Goal: Transaction & Acquisition: Purchase product/service

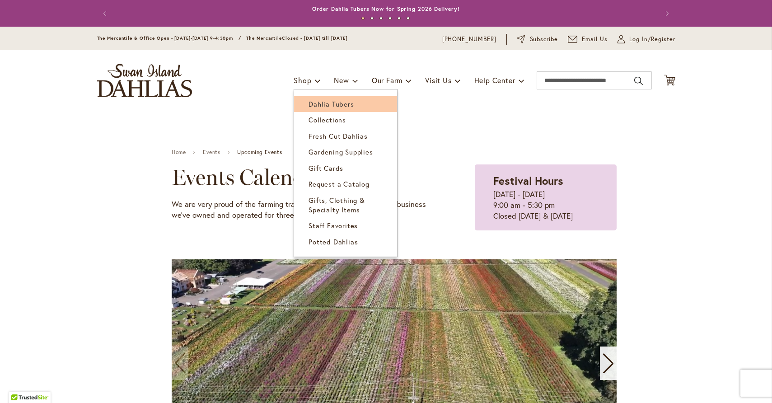
click at [321, 105] on span "Dahlia Tubers" at bounding box center [330, 103] width 45 height 9
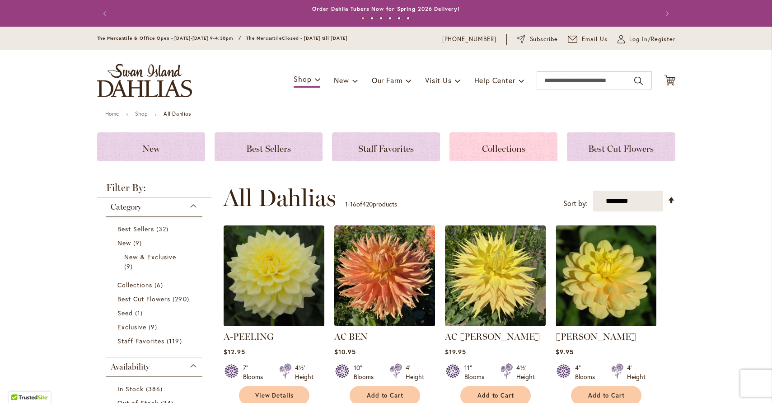
click at [478, 152] on div "Collections" at bounding box center [503, 146] width 108 height 29
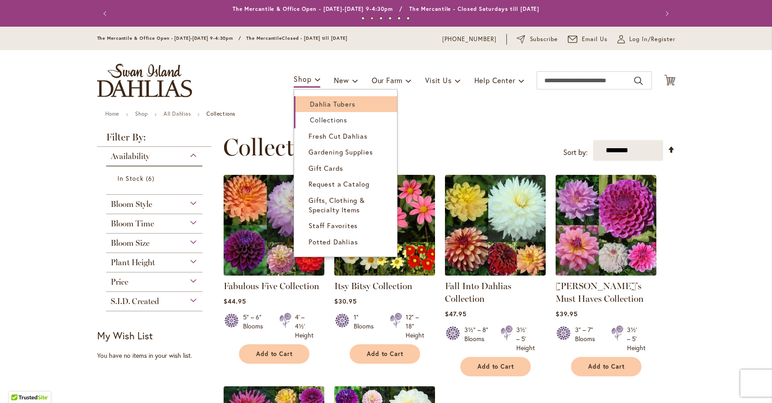
click at [310, 100] on span "Dahlia Tubers" at bounding box center [332, 103] width 45 height 9
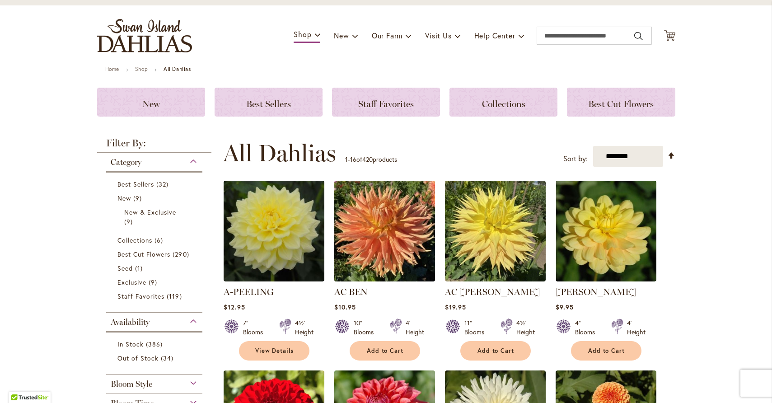
scroll to position [52, 0]
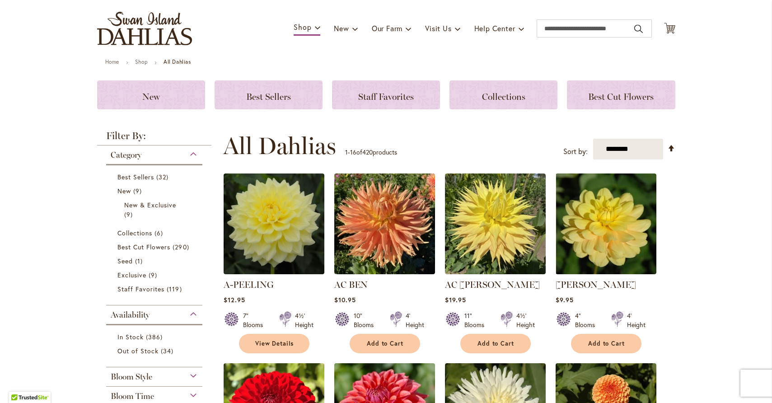
drag, startPoint x: 616, startPoint y: 150, endPoint x: 765, endPoint y: 130, distance: 150.3
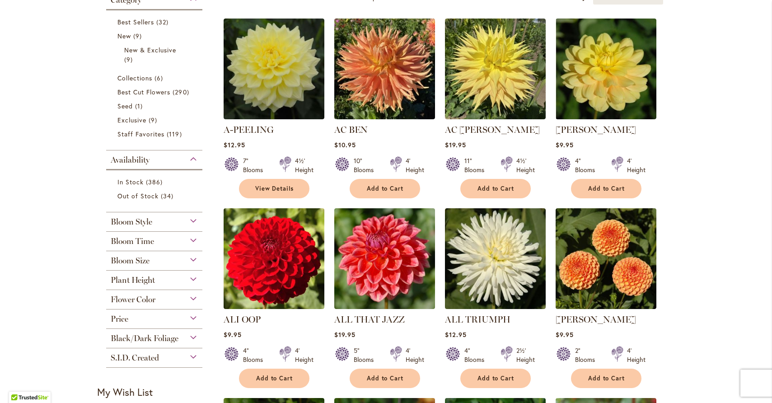
scroll to position [216, 0]
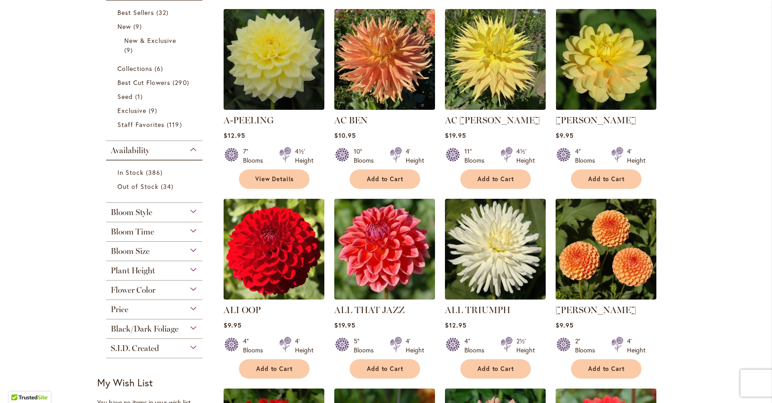
click at [189, 210] on div "Bloom Style" at bounding box center [154, 210] width 97 height 14
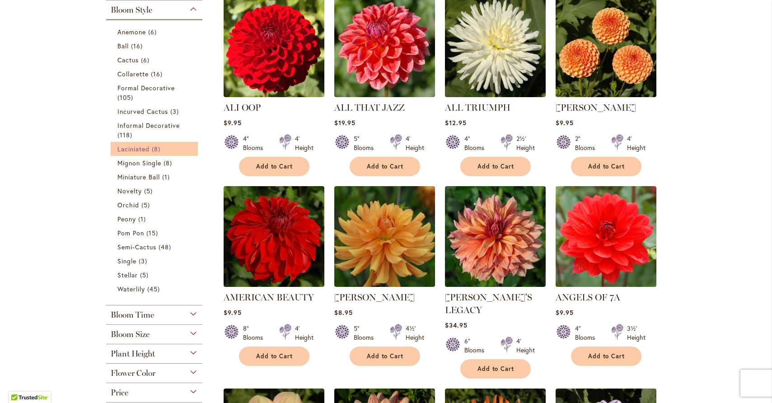
click at [147, 149] on link "Laciniated 8 items" at bounding box center [155, 148] width 76 height 9
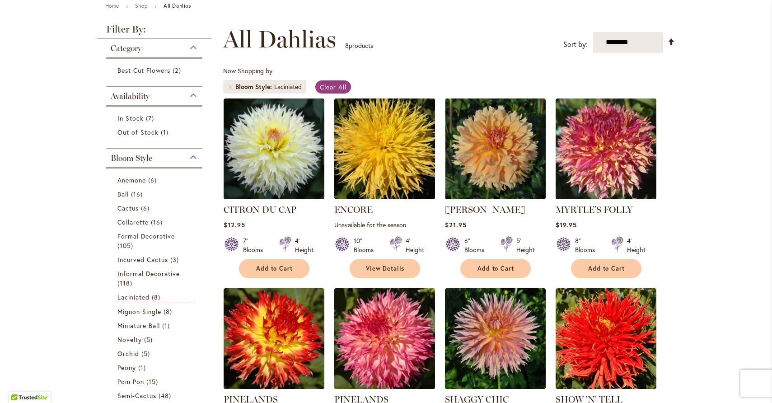
scroll to position [153, 0]
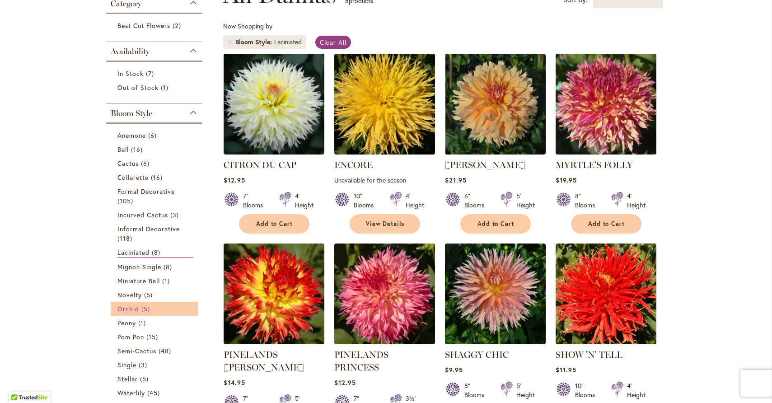
click at [117, 306] on span "Orchid" at bounding box center [128, 308] width 22 height 9
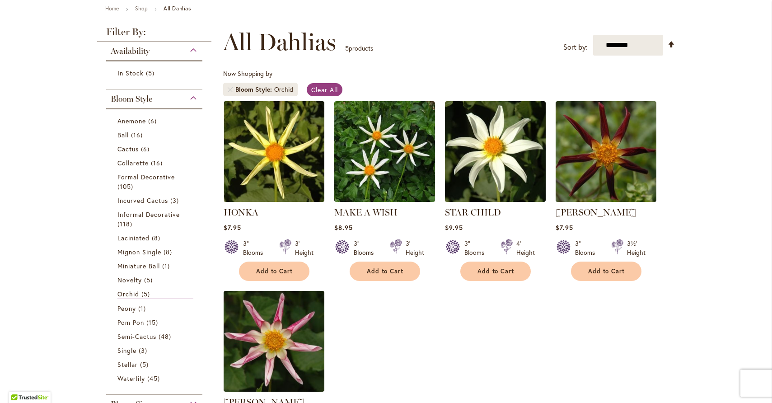
scroll to position [103, 0]
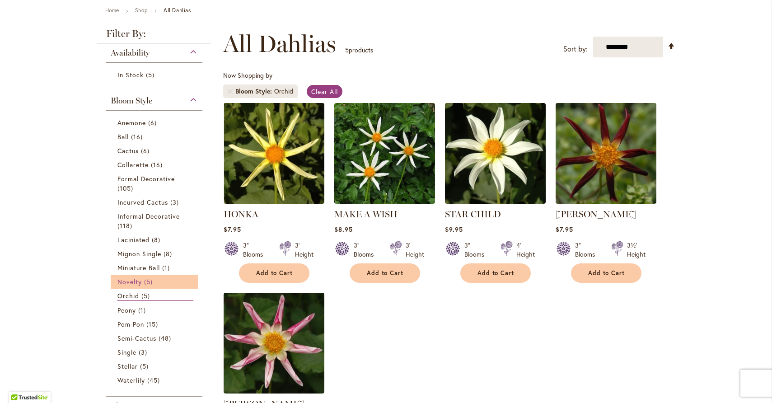
click at [133, 277] on span "Novelty" at bounding box center [129, 281] width 24 height 9
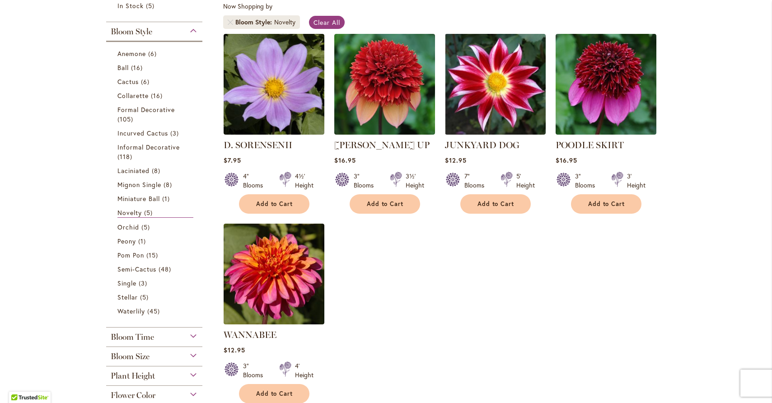
scroll to position [198, 0]
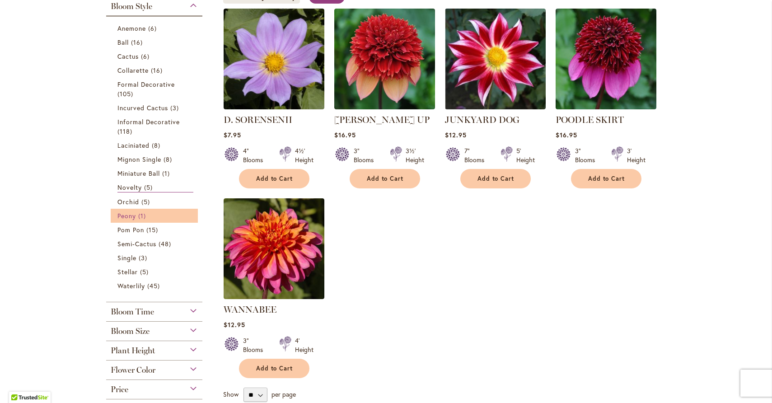
click at [143, 214] on span "1 item" at bounding box center [143, 215] width 10 height 9
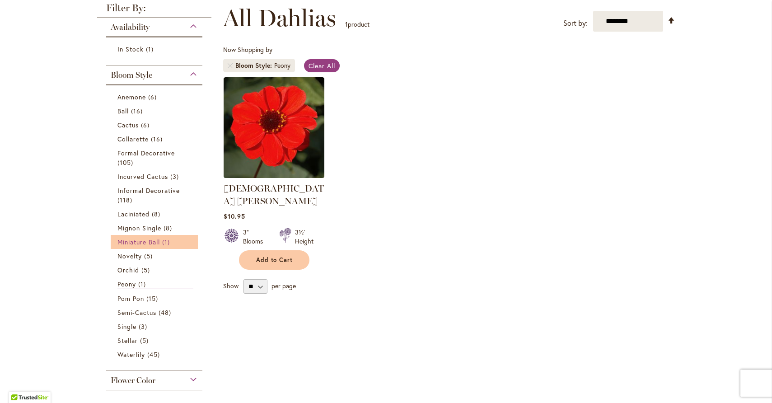
scroll to position [148, 0]
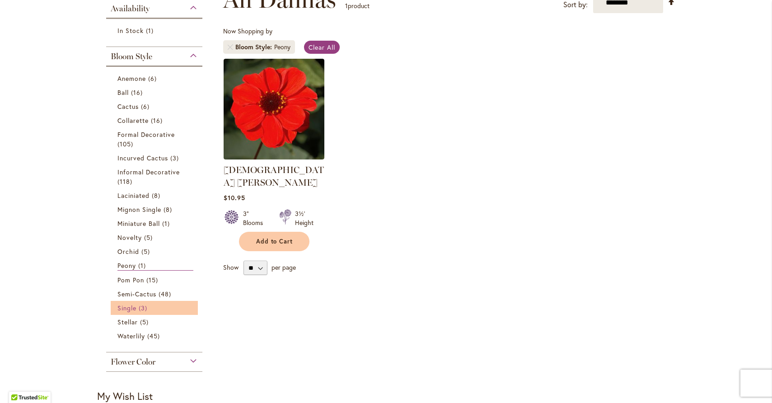
click at [135, 308] on link "Single 3 items" at bounding box center [155, 307] width 76 height 9
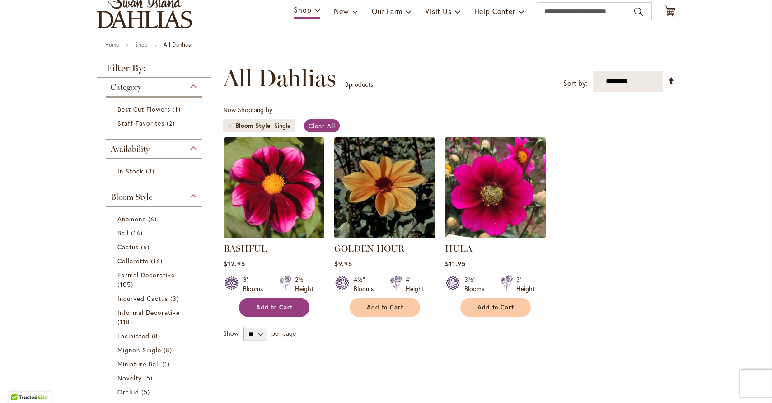
scroll to position [162, 0]
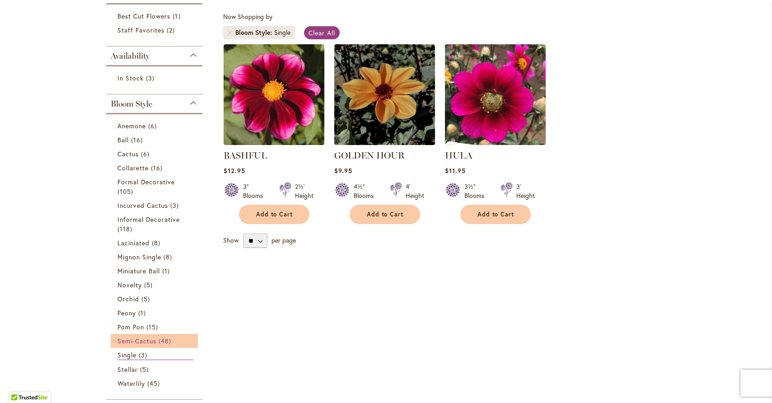
click at [154, 340] on link "Semi-Cactus 48 items" at bounding box center [155, 340] width 76 height 9
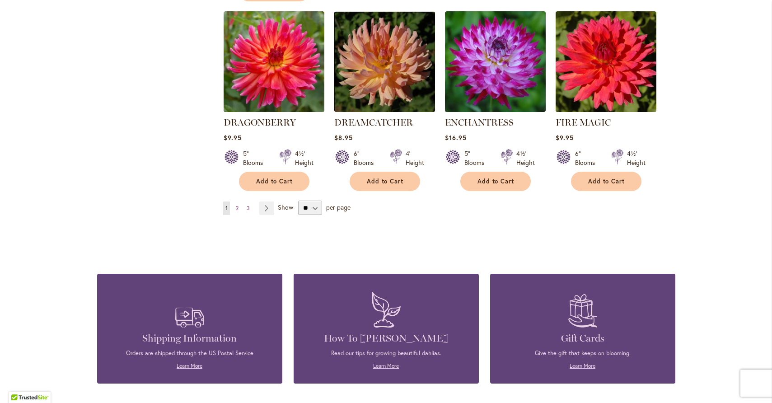
scroll to position [636, 0]
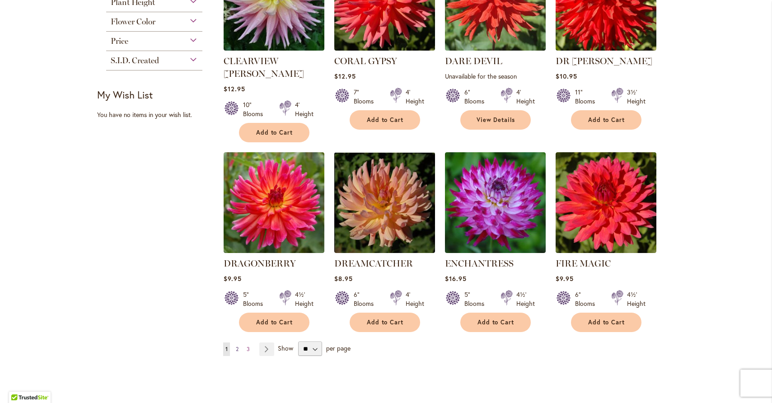
click at [236, 345] on span "2" at bounding box center [237, 348] width 3 height 7
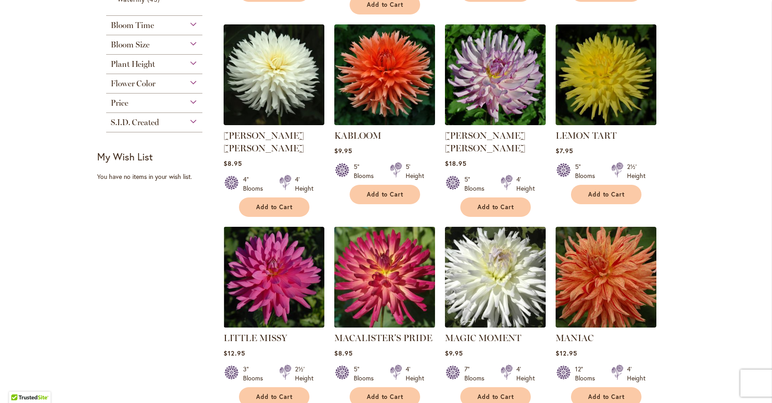
scroll to position [663, 0]
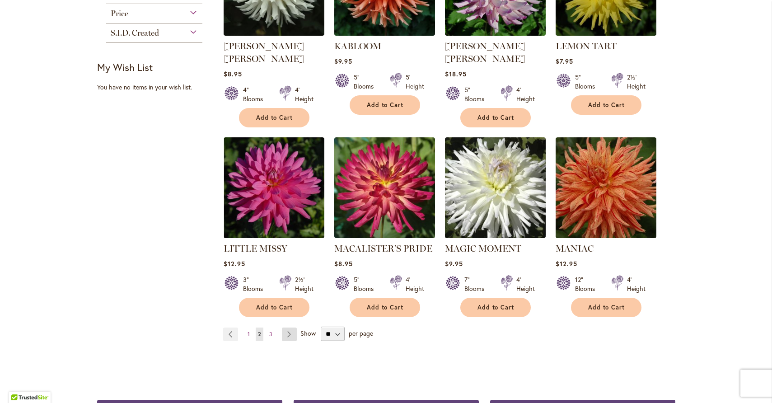
click at [282, 327] on link "Page Next" at bounding box center [289, 334] width 15 height 14
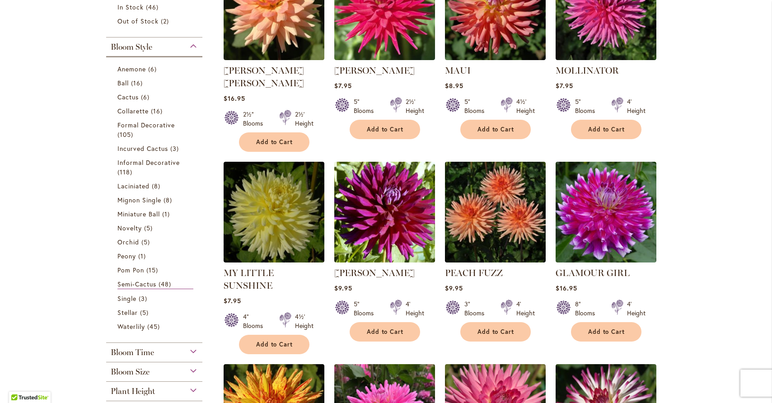
scroll to position [275, 0]
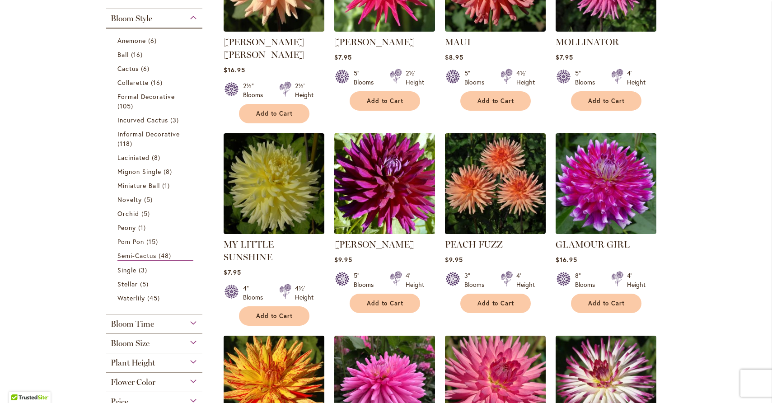
click at [374, 161] on img at bounding box center [384, 183] width 106 height 106
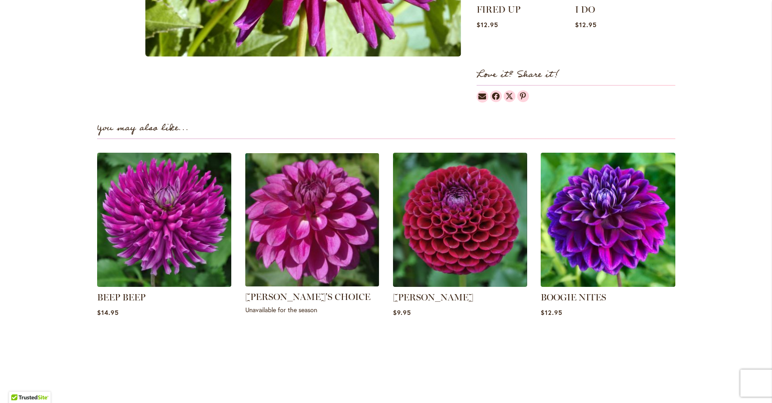
scroll to position [530, 0]
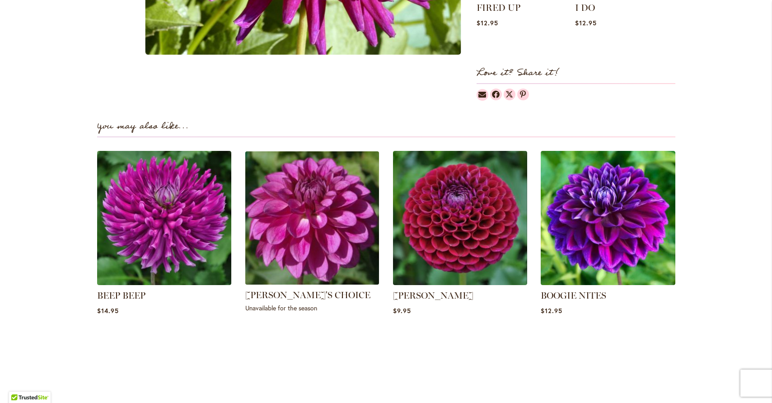
click at [302, 223] on img at bounding box center [312, 218] width 140 height 140
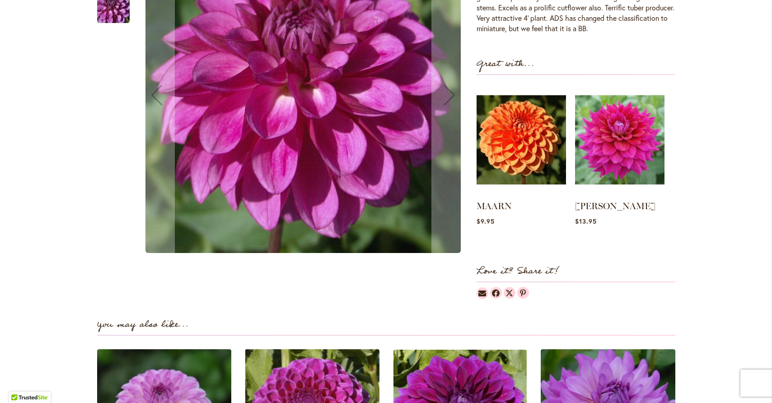
scroll to position [462, 0]
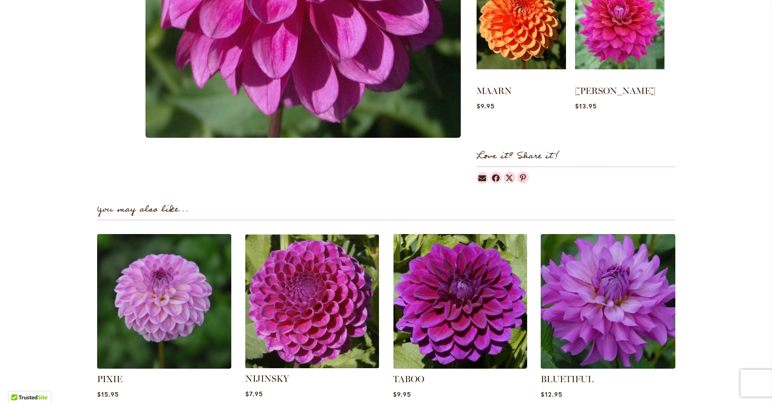
click at [311, 285] on img at bounding box center [312, 301] width 140 height 140
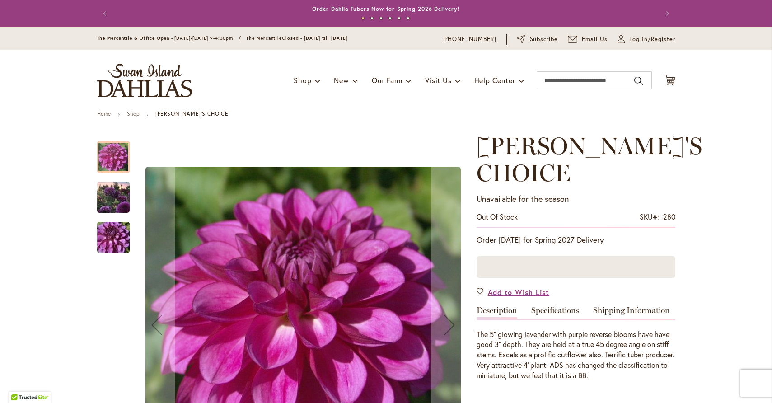
click at [111, 196] on img "TED'S CHOICE" at bounding box center [113, 197] width 65 height 49
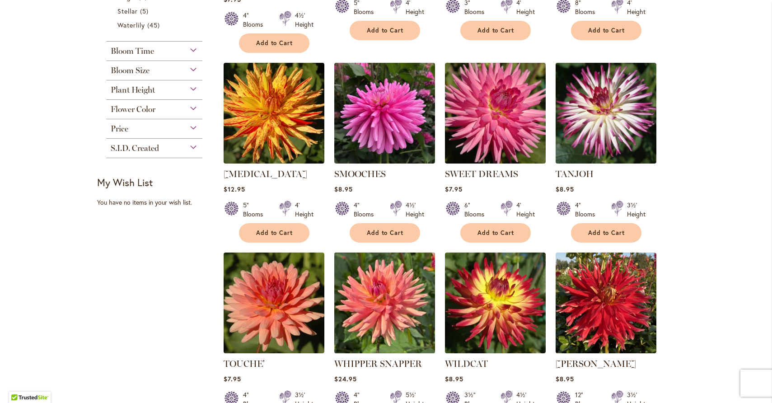
scroll to position [643, 0]
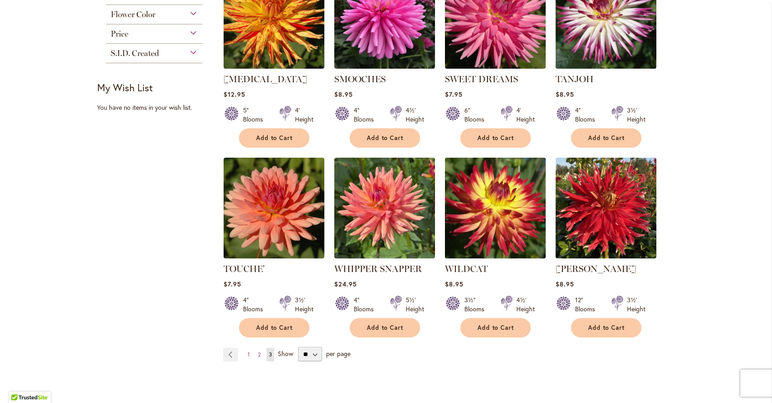
click at [489, 196] on img at bounding box center [495, 208] width 106 height 106
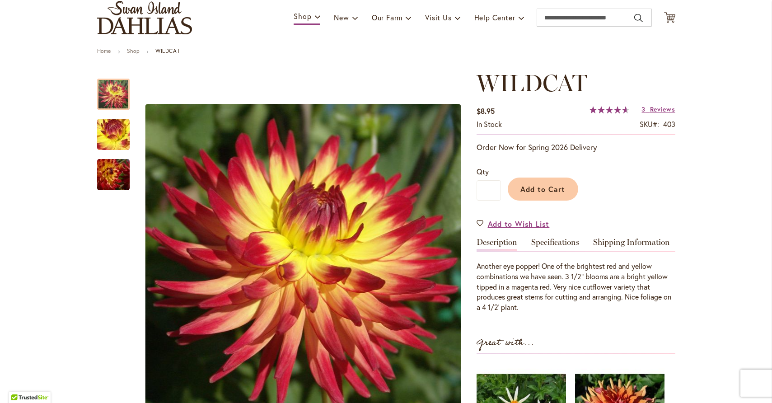
scroll to position [61, 0]
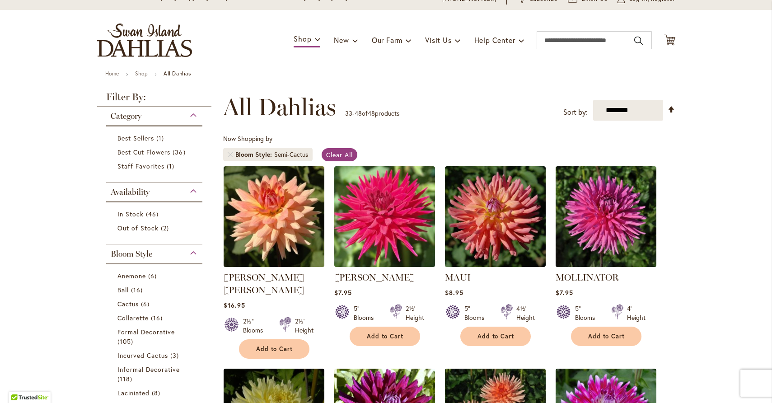
scroll to position [113, 0]
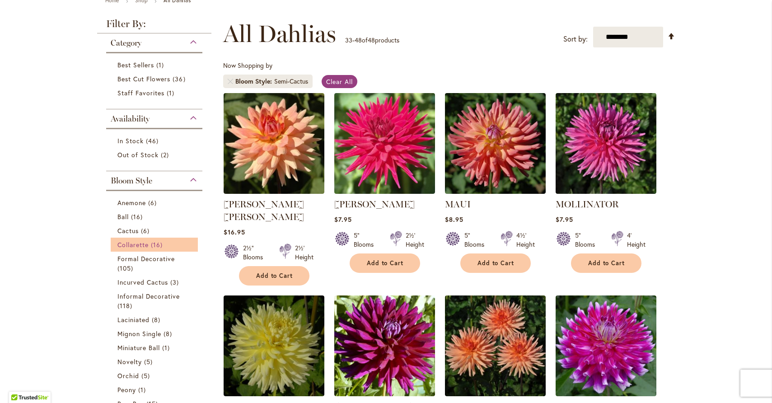
click at [140, 246] on span "Collarette" at bounding box center [133, 244] width 32 height 9
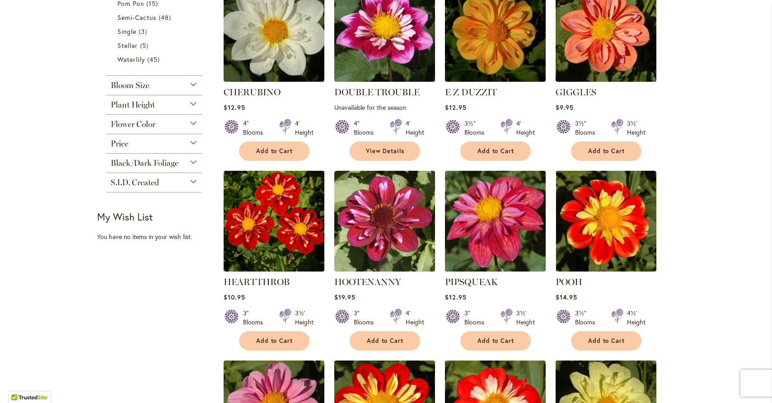
scroll to position [326, 0]
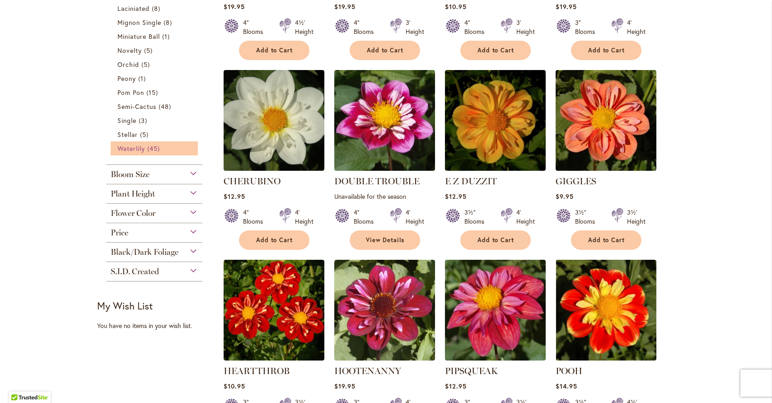
click at [135, 148] on span "Waterlily" at bounding box center [131, 148] width 28 height 9
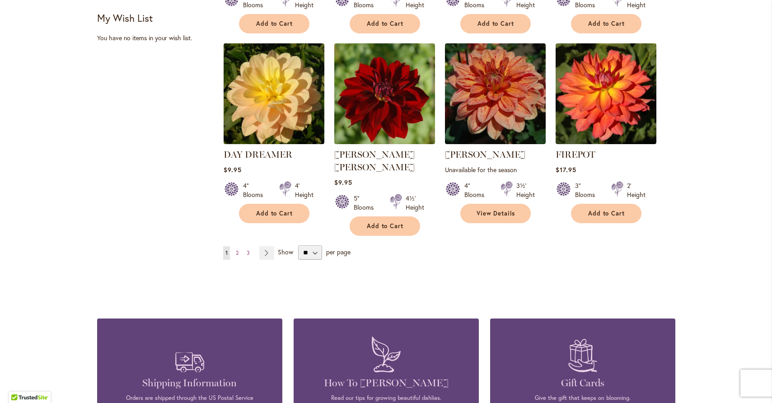
scroll to position [761, 0]
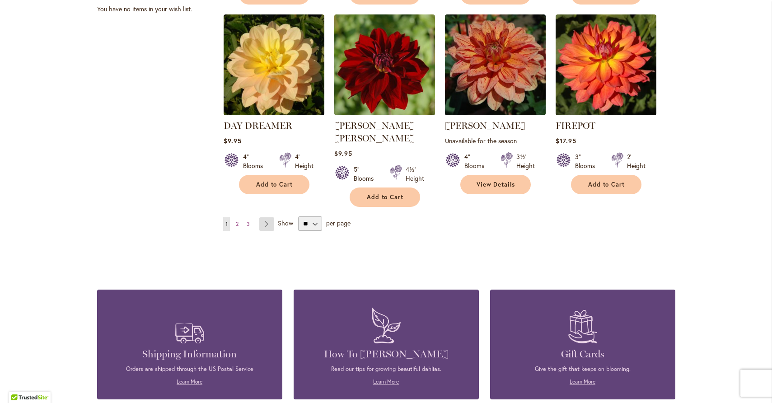
click at [262, 217] on link "Page Next" at bounding box center [266, 224] width 15 height 14
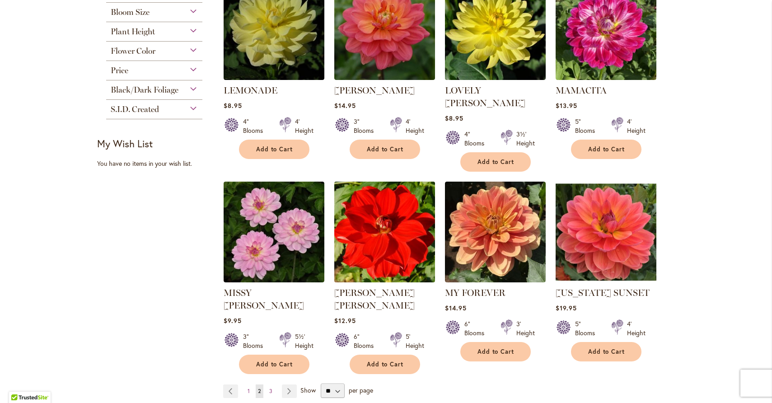
scroll to position [643, 0]
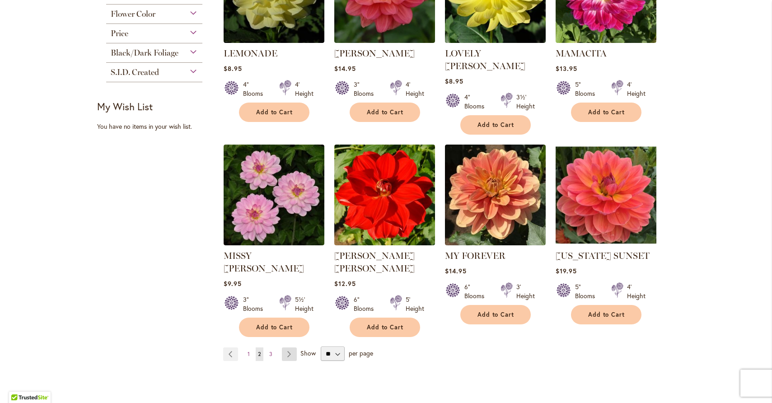
click at [288, 347] on link "Page Next" at bounding box center [289, 354] width 15 height 14
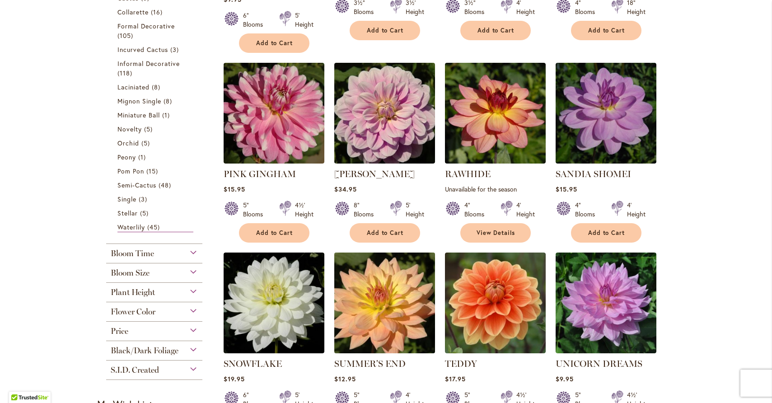
scroll to position [344, 0]
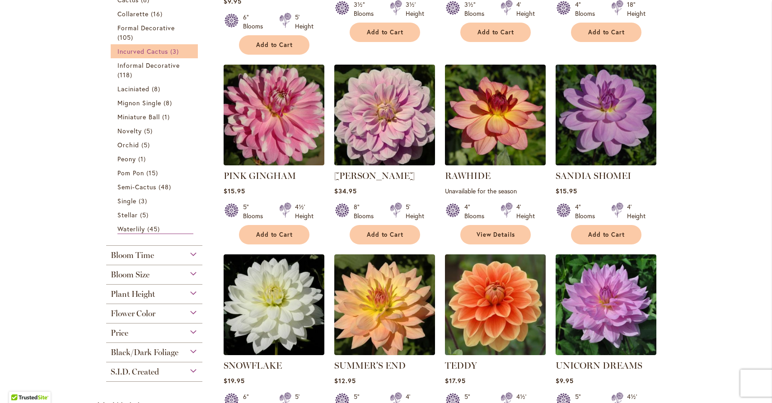
click at [150, 51] on span "Incurved Cactus" at bounding box center [142, 51] width 51 height 9
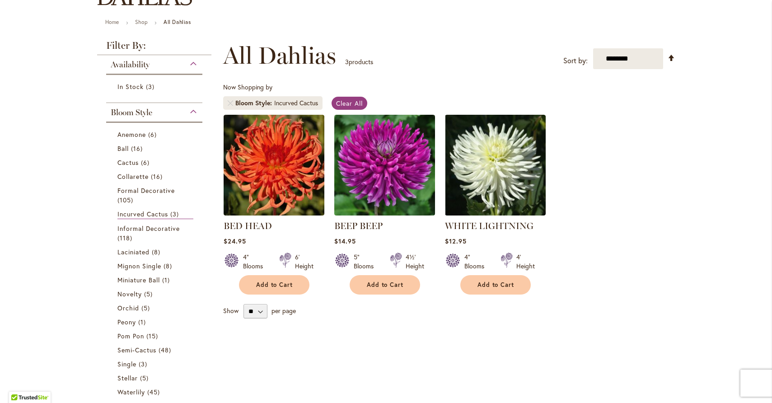
scroll to position [130, 0]
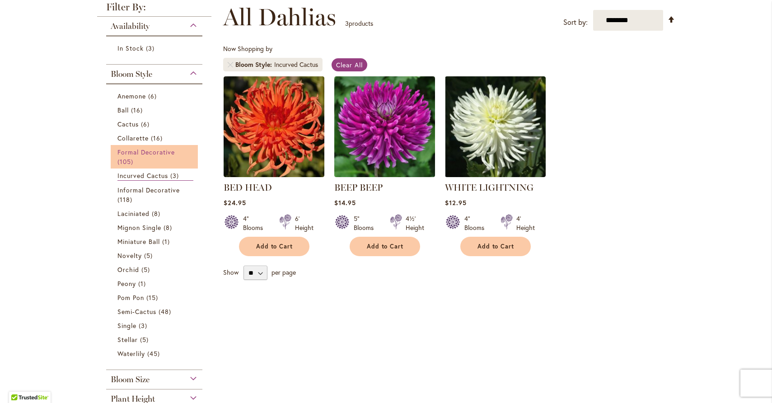
click at [154, 154] on span "Formal Decorative" at bounding box center [146, 152] width 58 height 9
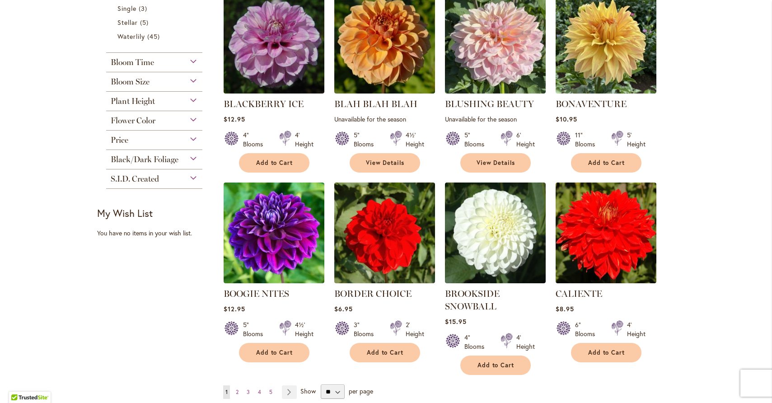
scroll to position [680, 0]
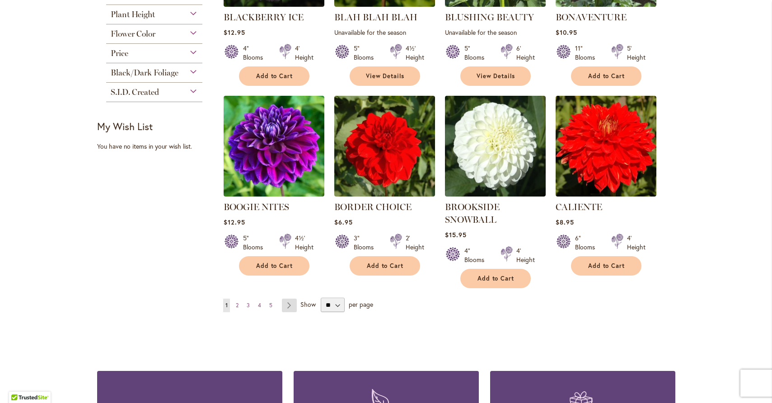
click at [284, 301] on link "Page Next" at bounding box center [289, 305] width 15 height 14
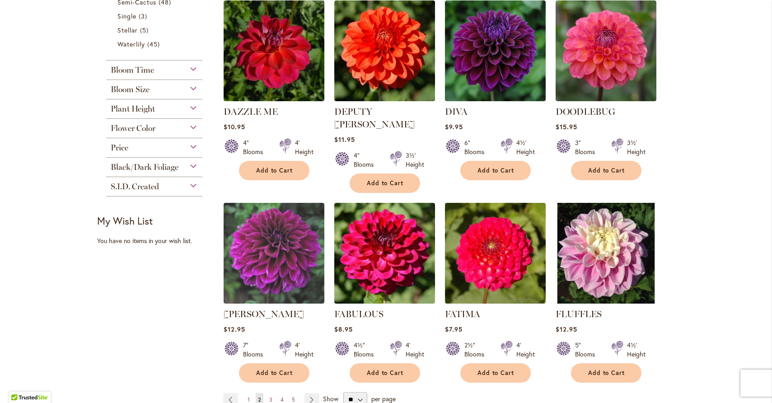
scroll to position [672, 0]
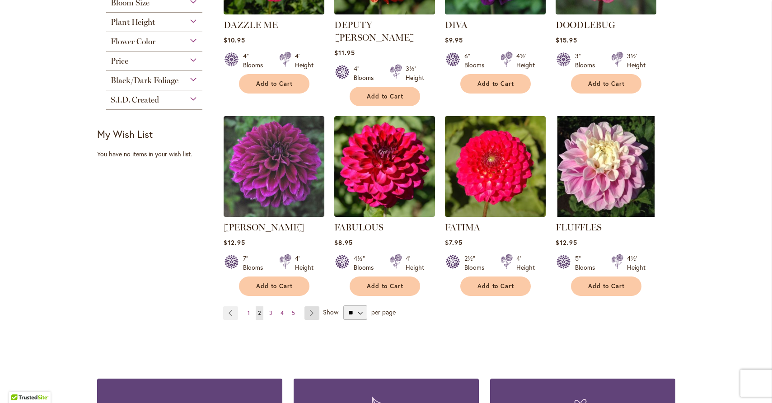
click at [304, 306] on link "Page Next" at bounding box center [311, 313] width 15 height 14
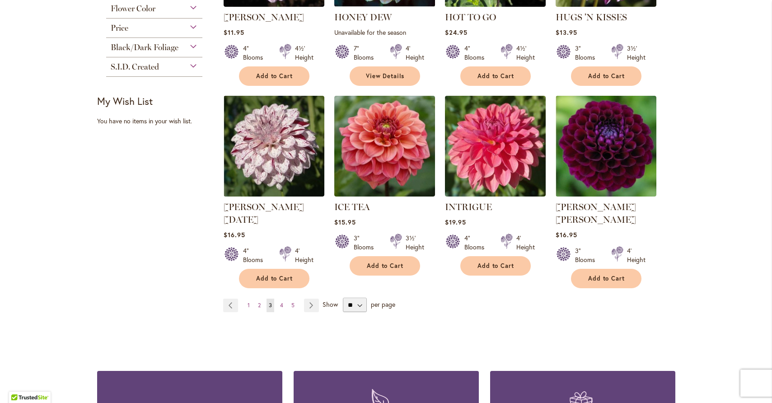
scroll to position [867, 0]
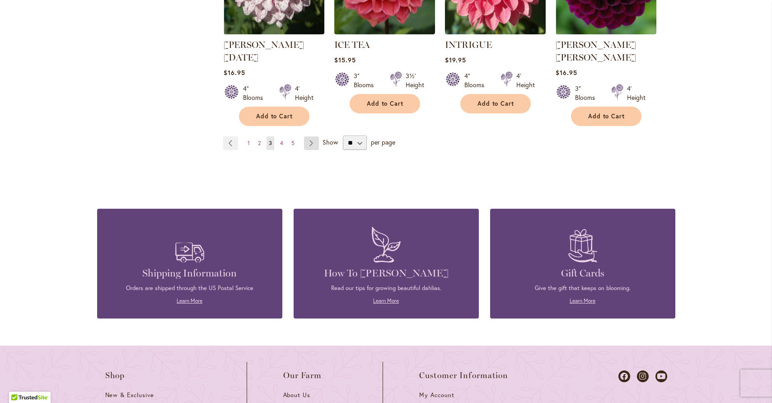
click at [309, 136] on link "Page Next" at bounding box center [311, 143] width 15 height 14
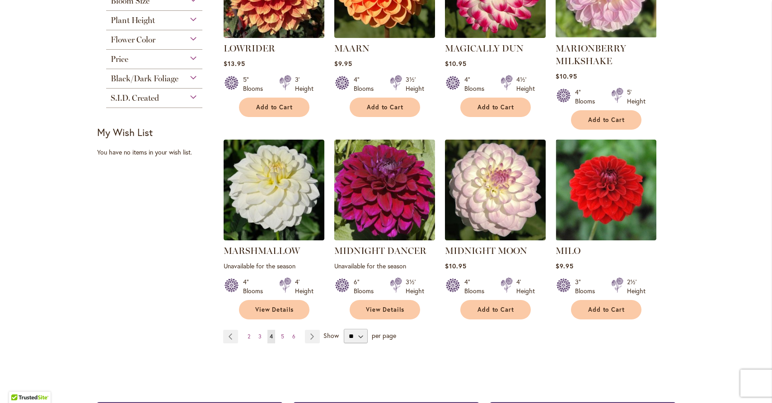
scroll to position [718, 0]
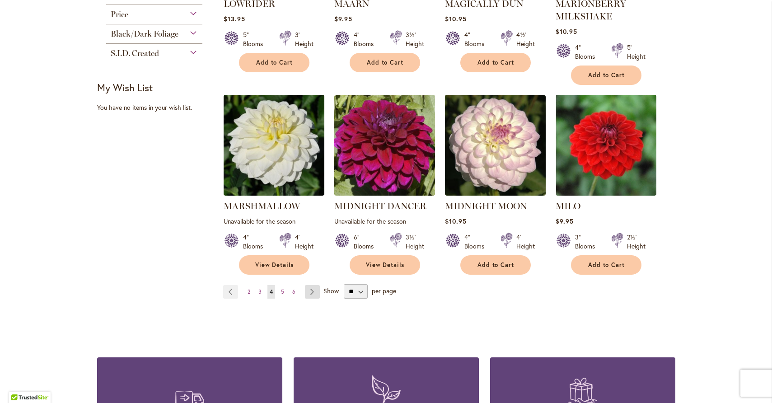
click at [309, 285] on link "Page Next" at bounding box center [312, 292] width 15 height 14
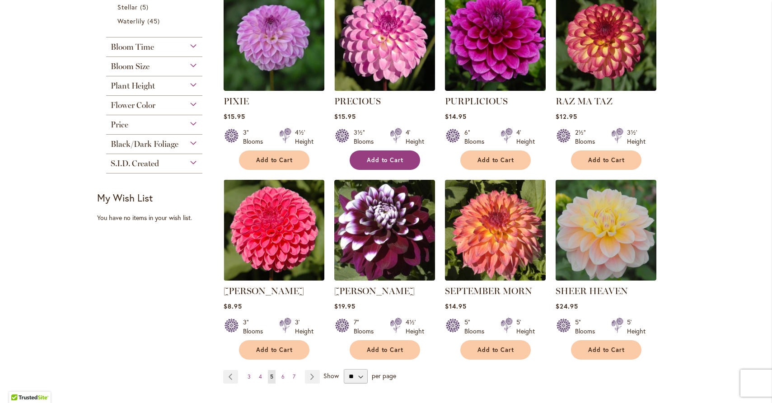
scroll to position [683, 0]
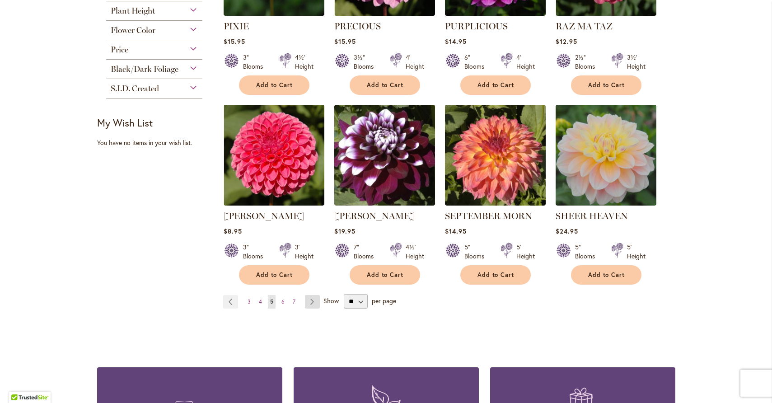
click at [309, 297] on link "Page Next" at bounding box center [312, 302] width 15 height 14
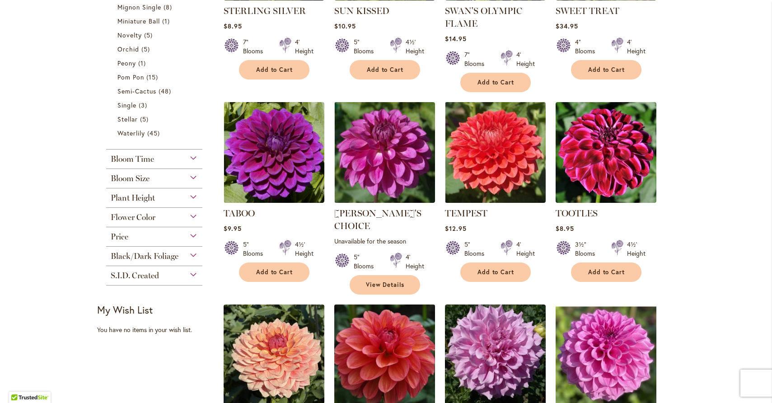
scroll to position [679, 0]
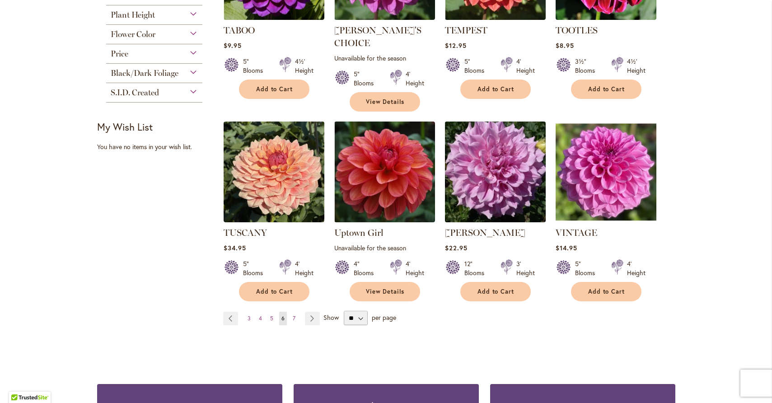
click at [478, 172] on img at bounding box center [495, 172] width 106 height 106
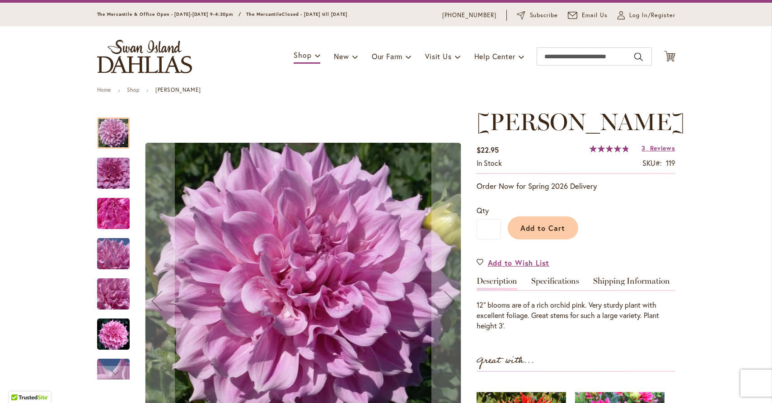
scroll to position [158, 0]
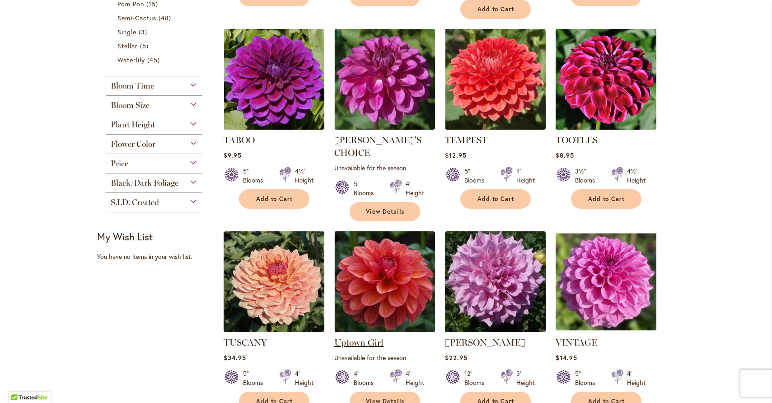
scroll to position [762, 0]
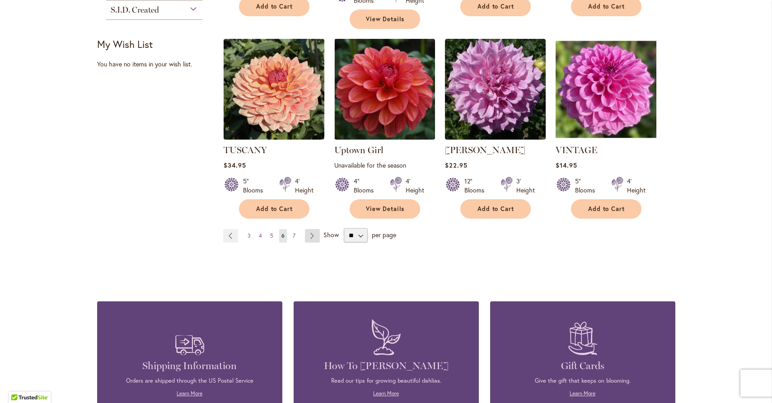
click at [310, 229] on link "Page Next" at bounding box center [312, 236] width 15 height 14
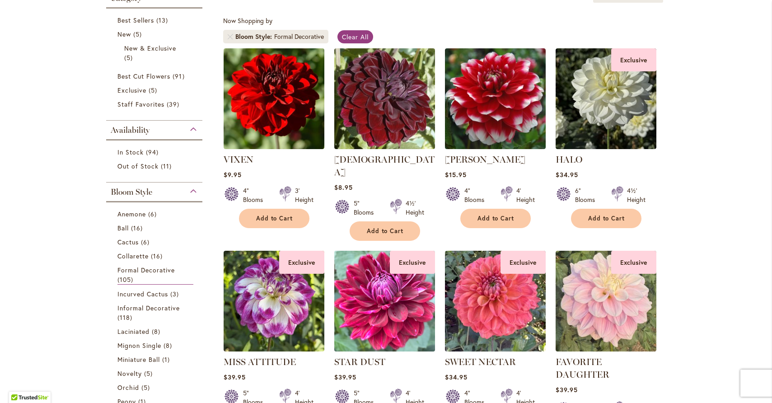
scroll to position [62, 0]
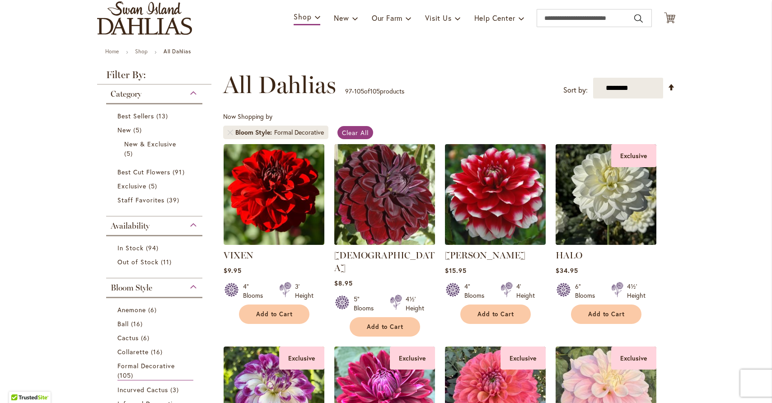
click at [377, 210] on img at bounding box center [384, 194] width 106 height 106
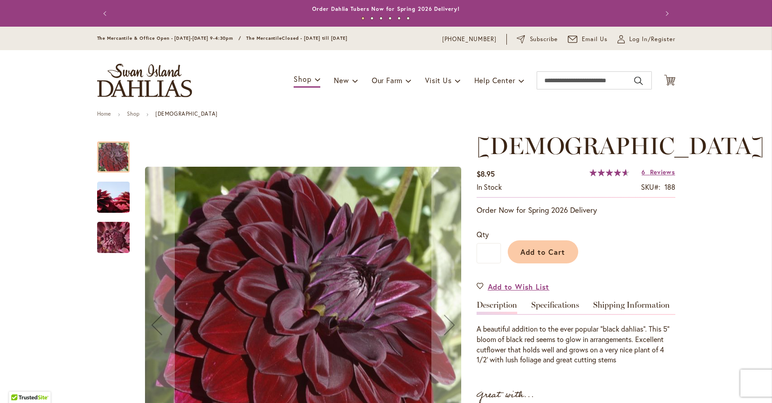
click at [105, 188] on img "VOODOO" at bounding box center [113, 197] width 65 height 43
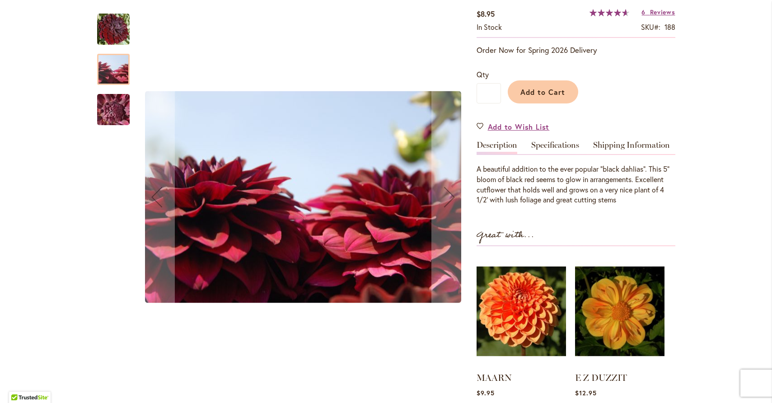
scroll to position [65, 0]
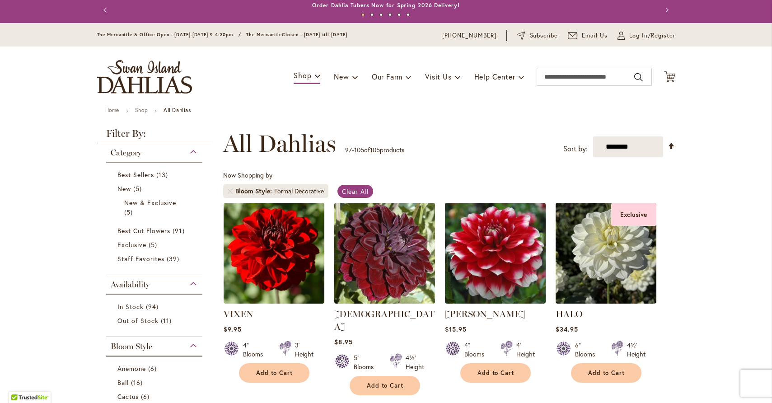
scroll to position [5, 0]
